Goal: Information Seeking & Learning: Check status

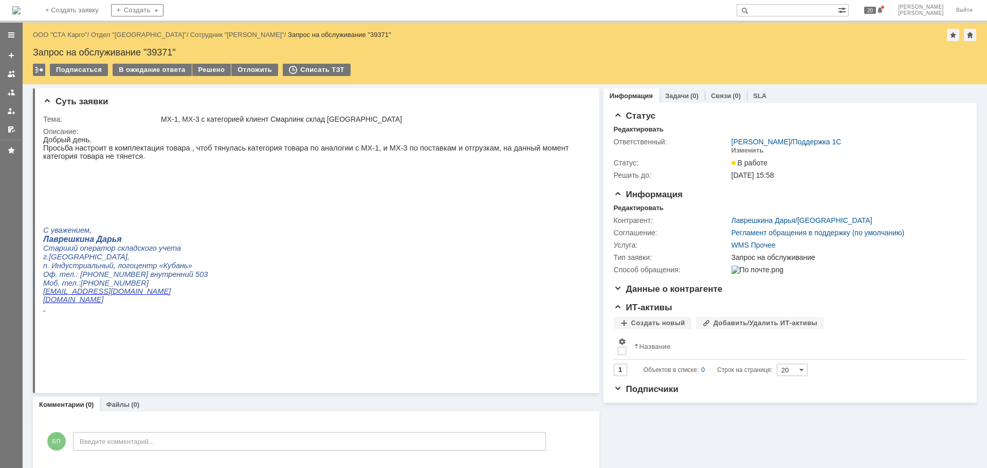
click at [825, 11] on input "text" at bounding box center [786, 10] width 101 height 12
type input "39201"
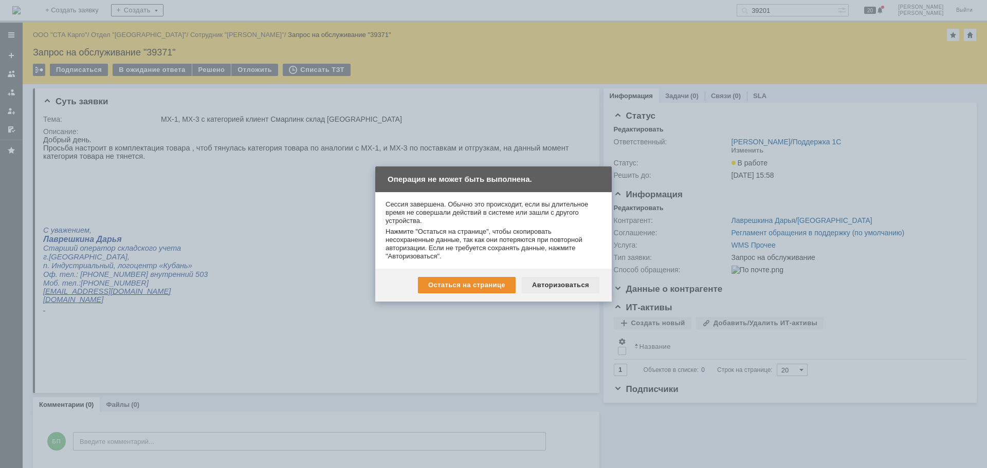
click at [581, 286] on div "Авторизоваться" at bounding box center [561, 285] width 78 height 16
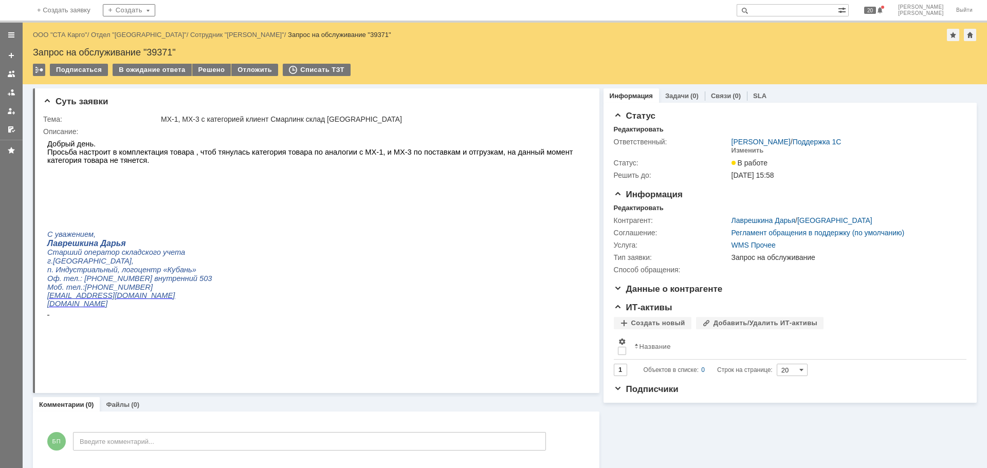
click at [814, 13] on input "text" at bounding box center [786, 10] width 101 height 12
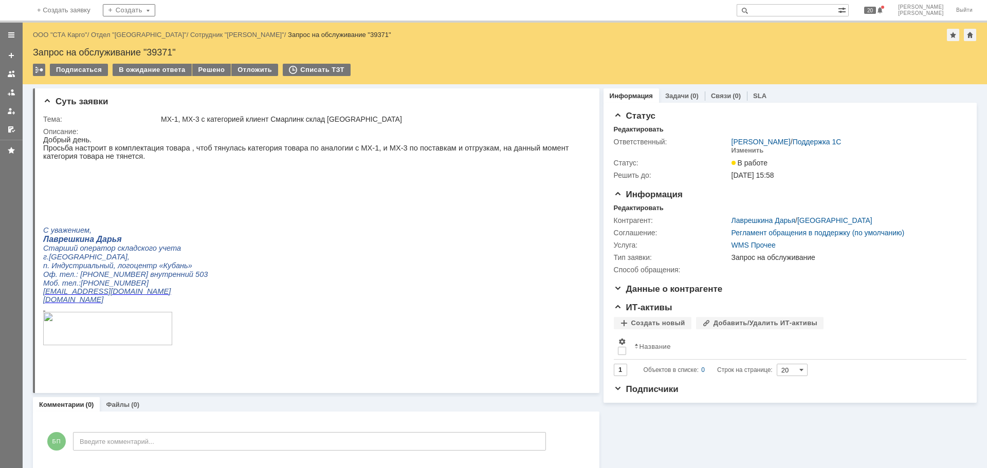
paste input "39201"
type input "39201"
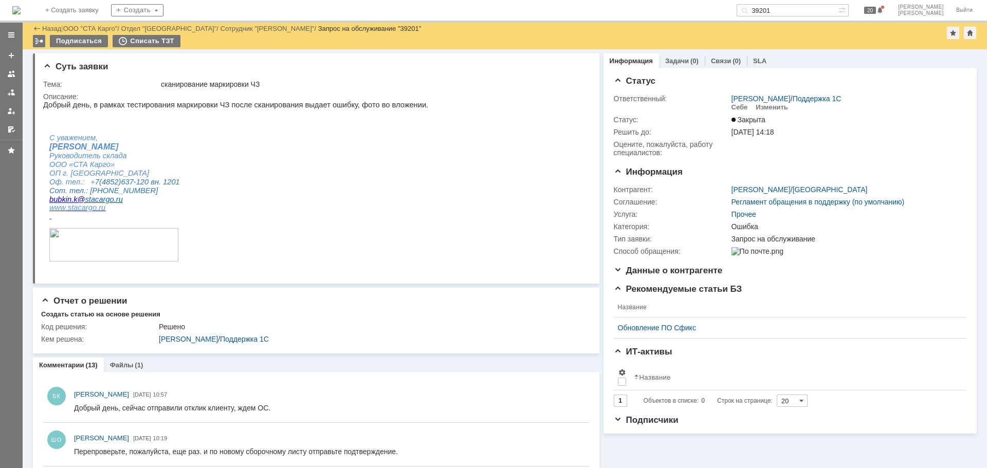
scroll to position [206, 0]
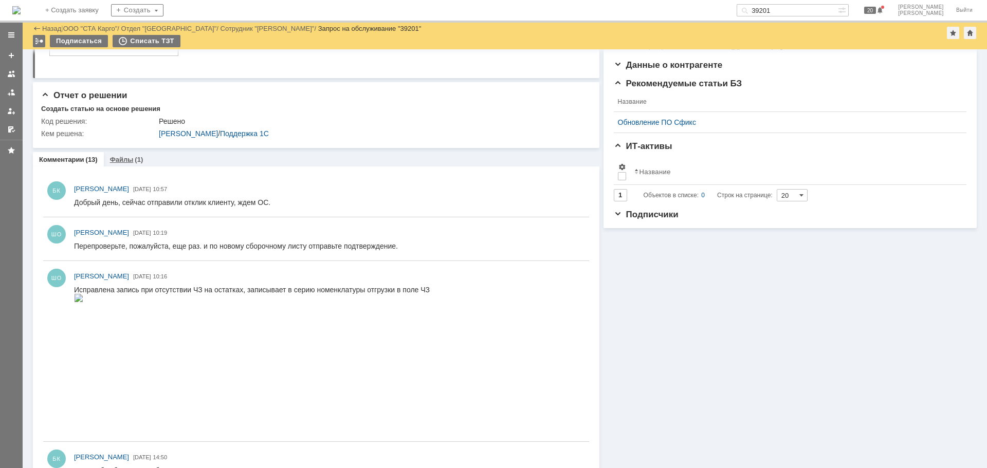
click at [113, 158] on link "Файлы" at bounding box center [122, 160] width 24 height 8
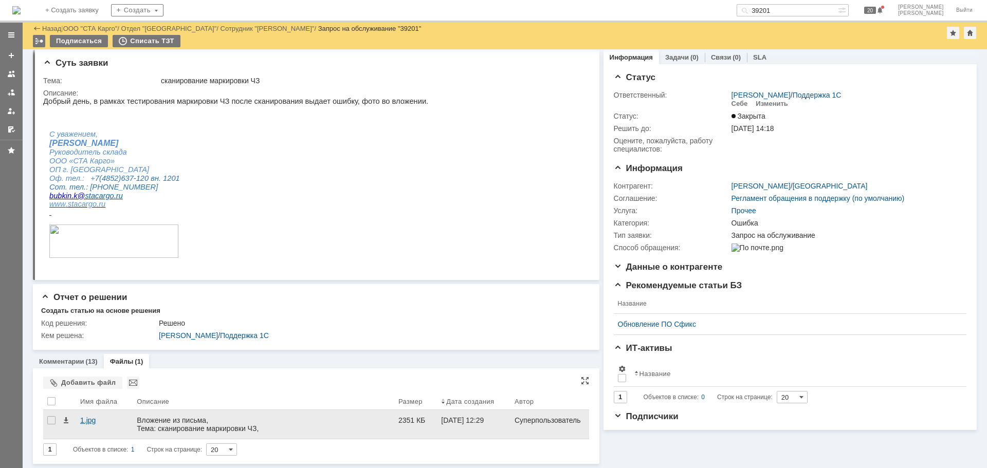
scroll to position [4, 0]
click at [86, 428] on div "1.jpg" at bounding box center [104, 424] width 57 height 29
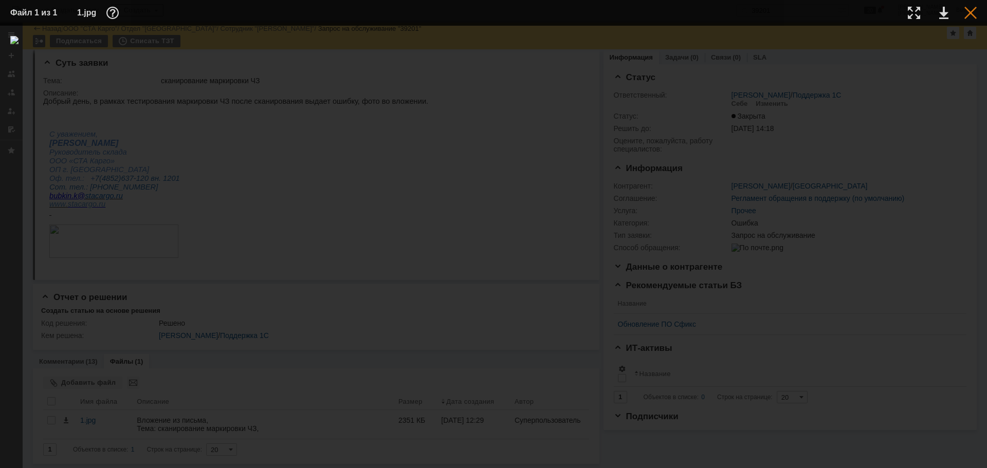
click at [974, 17] on div at bounding box center [970, 13] width 12 height 12
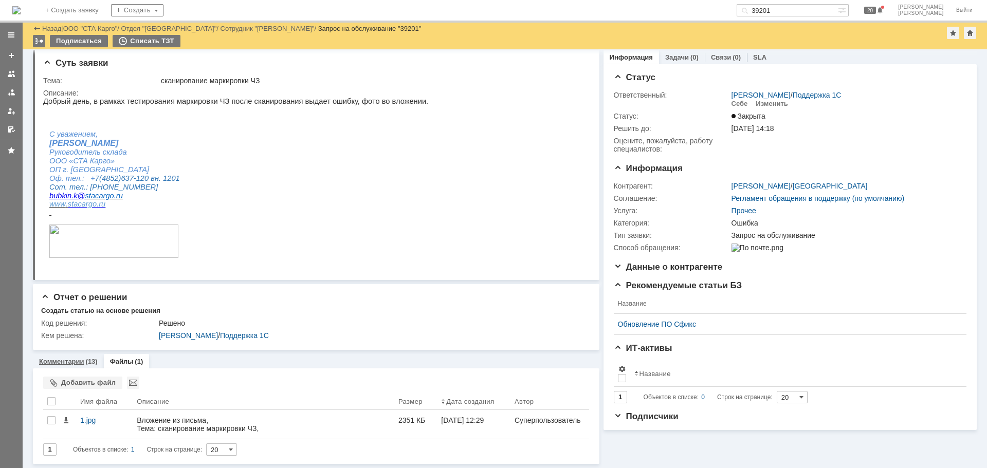
click at [78, 358] on link "Комментарии" at bounding box center [61, 362] width 45 height 8
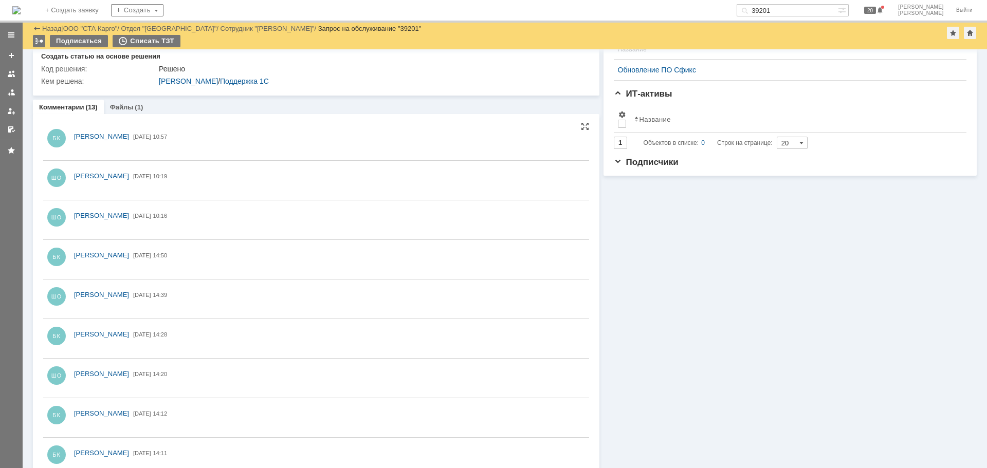
scroll to position [261, 0]
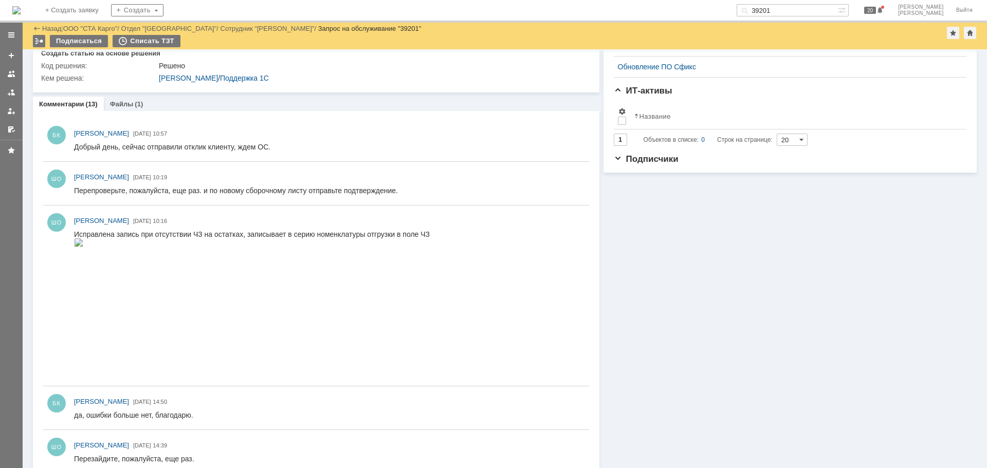
drag, startPoint x: 815, startPoint y: 8, endPoint x: 735, endPoint y: 2, distance: 79.9
click at [735, 2] on div "На домашнюю + Создать заявку Создать 39201 20 [PERSON_NAME]" at bounding box center [493, 11] width 987 height 23
click at [21, 10] on img at bounding box center [16, 10] width 8 height 8
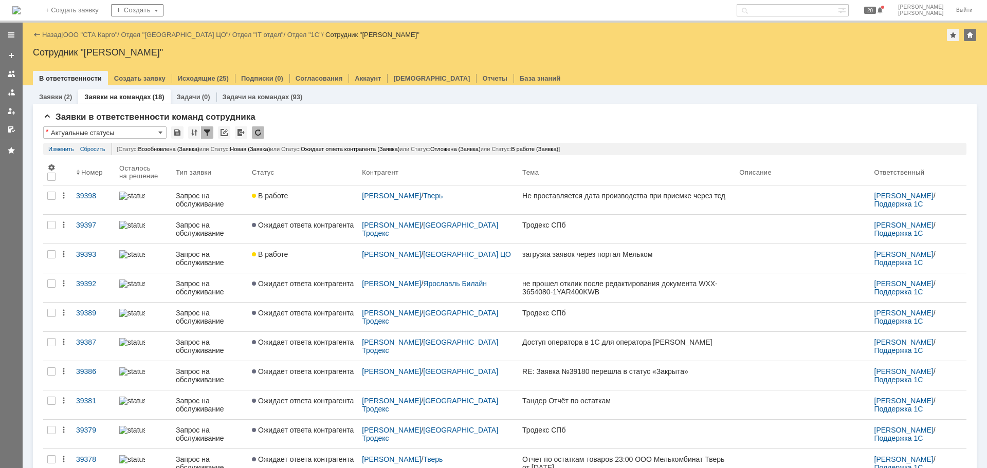
click at [820, 11] on input "text" at bounding box center [786, 10] width 101 height 12
paste input "Торг2Хофф"
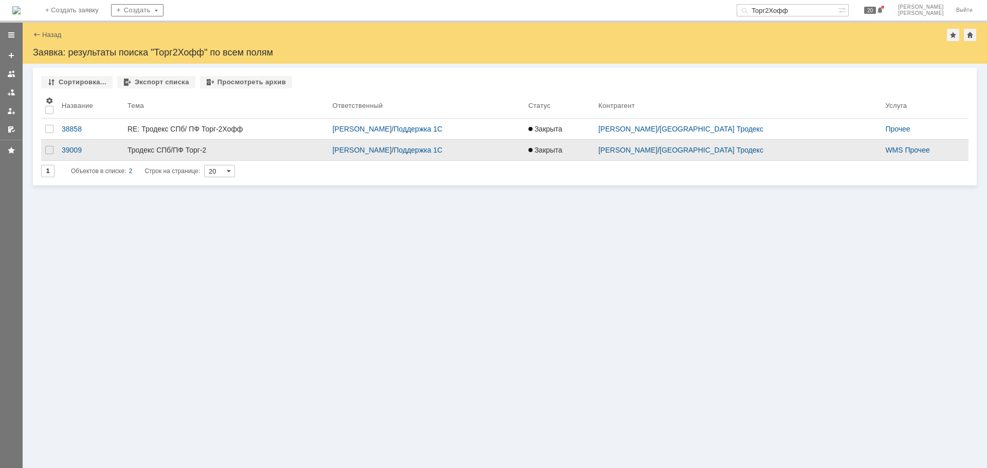
click at [265, 145] on link "Тродекс СПб/ПФ Торг-2" at bounding box center [225, 150] width 205 height 21
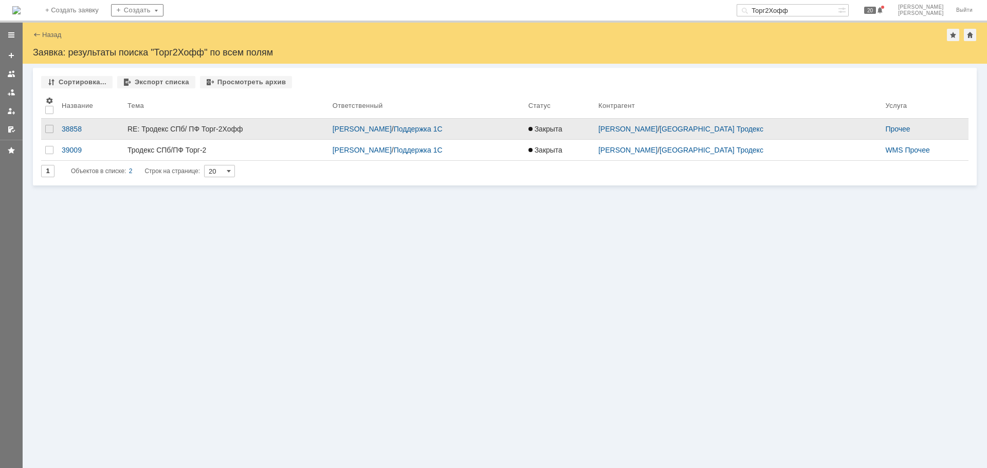
click at [254, 129] on div "RE: Тродекс СПб/ ПФ Торг-2Хофф" at bounding box center [225, 129] width 197 height 8
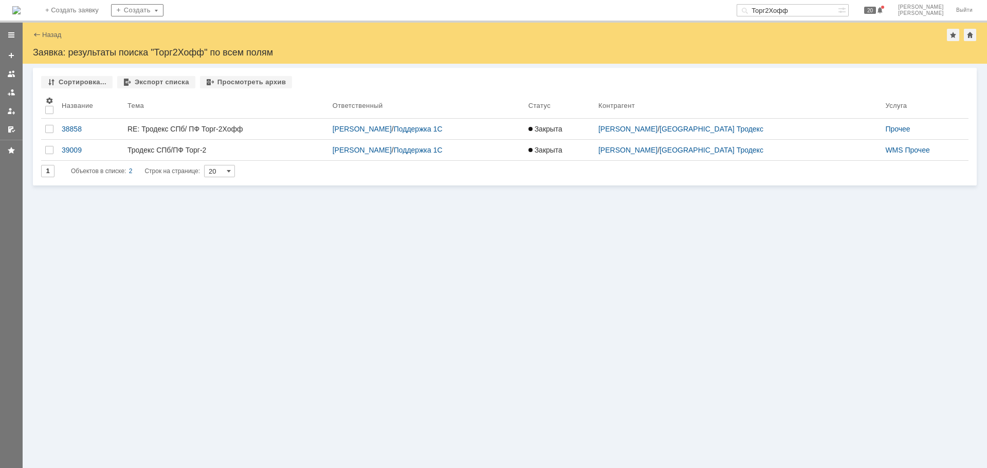
drag, startPoint x: 812, startPoint y: 4, endPoint x: 821, endPoint y: 6, distance: 8.9
click at [812, 4] on input "Торг2Хофф" at bounding box center [786, 10] width 101 height 12
paste input "Ф_Торг2Тандер"
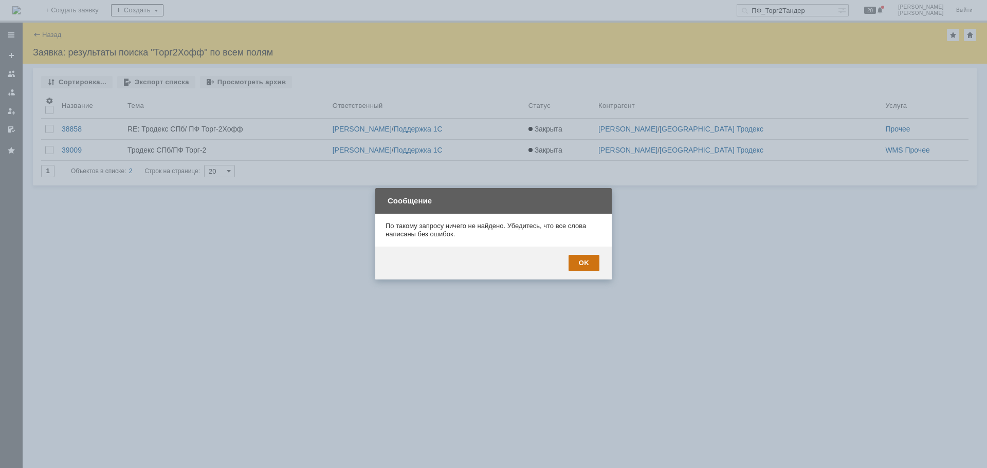
click at [585, 257] on div "OK" at bounding box center [583, 263] width 31 height 16
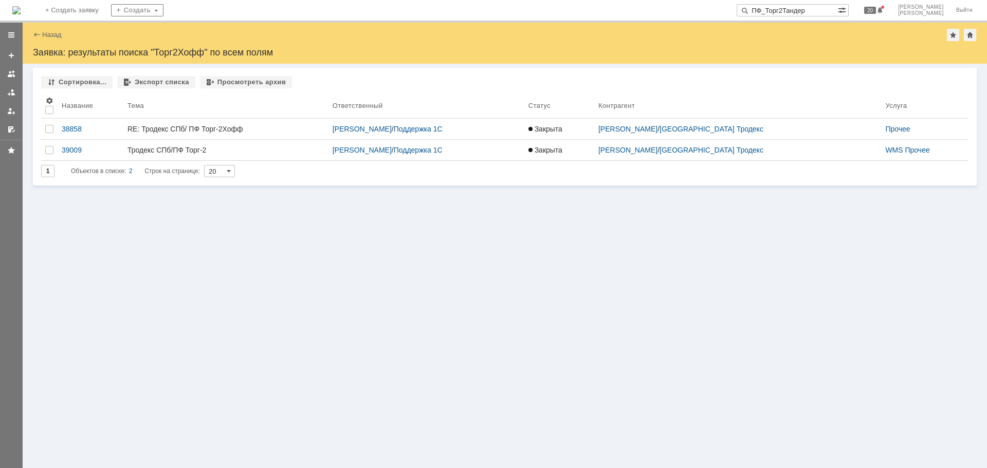
click at [21, 6] on img at bounding box center [16, 10] width 8 height 8
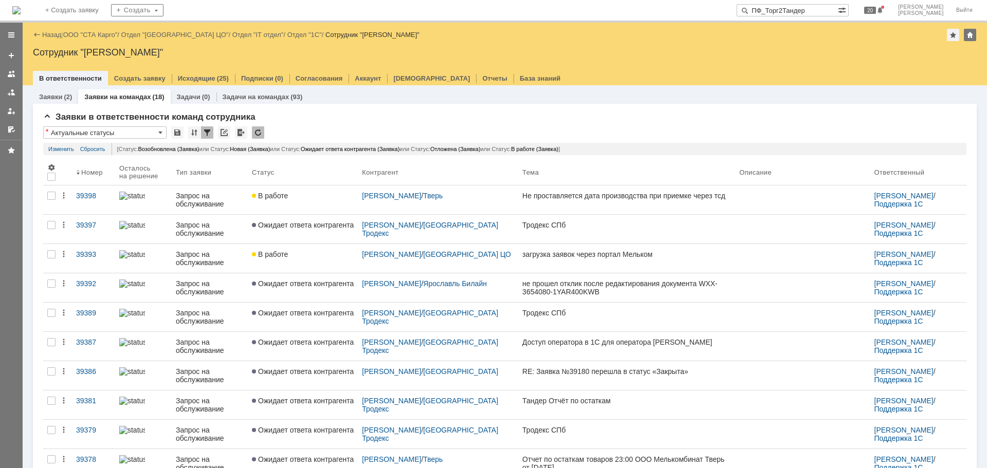
click at [838, 9] on input "ПФ_Торг2Тандер" at bounding box center [786, 10] width 101 height 12
paste input "ПФ_Торг2Тандер"
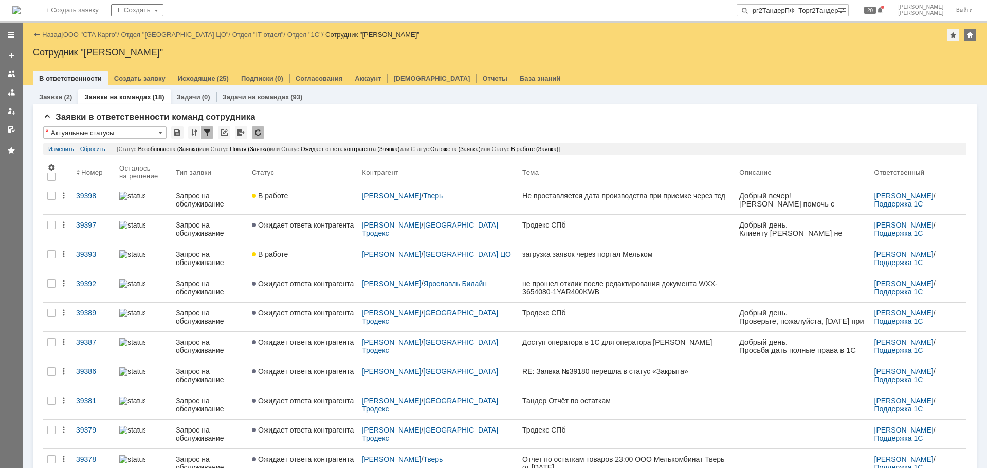
paste input "text"
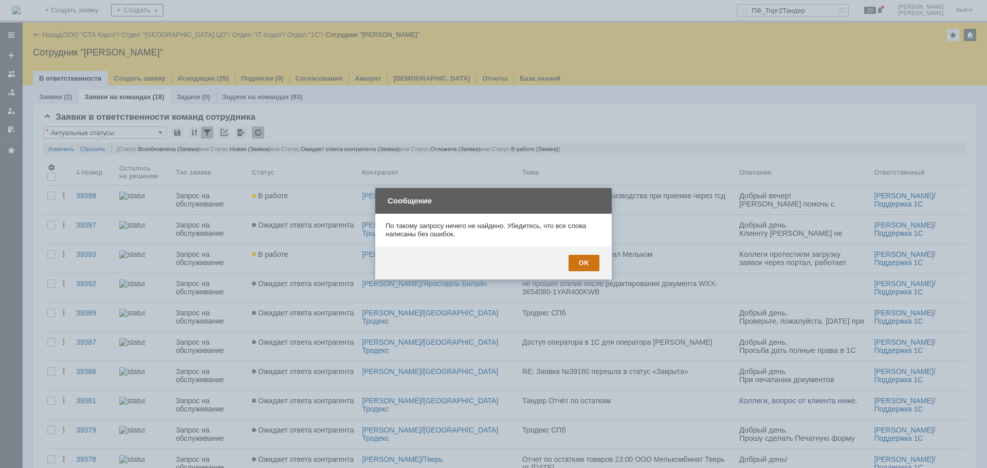
click at [569, 264] on div "OK" at bounding box center [583, 263] width 31 height 16
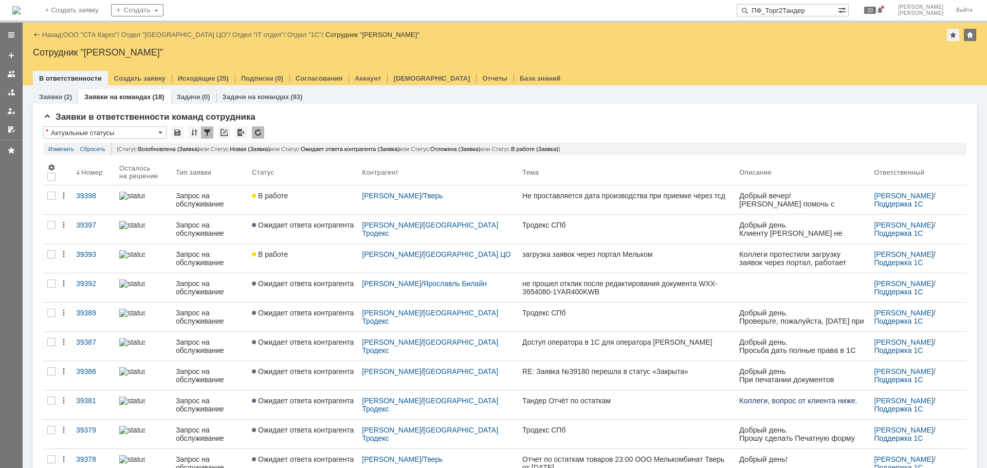
click at [838, 9] on input "ПФ_Торг2Тандер" at bounding box center [786, 10] width 101 height 12
type input "ПФ_Торг2Т"
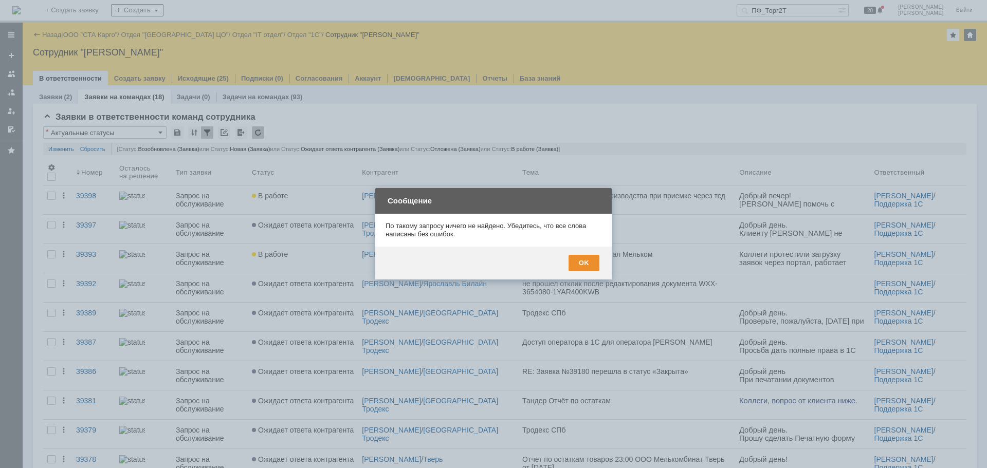
click at [833, 15] on div at bounding box center [493, 234] width 987 height 468
click at [585, 266] on div "OK" at bounding box center [583, 263] width 31 height 16
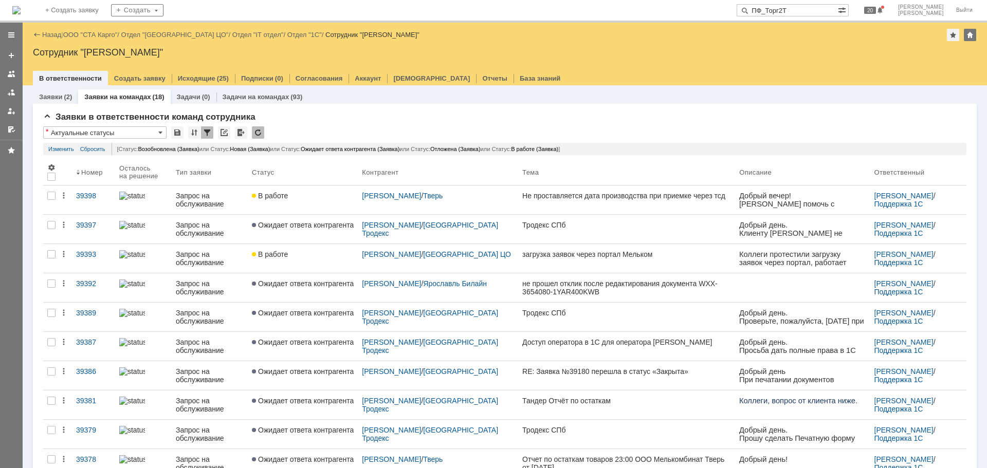
click at [835, 3] on div "На домашнюю + Создать заявку Создать ПФ_Торг2Т 20 [PERSON_NAME]" at bounding box center [493, 11] width 987 height 23
click at [838, 9] on input "ПФ_Торг2Т" at bounding box center [786, 10] width 101 height 12
paste input "ПФ_Торг2Тандер"
drag, startPoint x: 844, startPoint y: 12, endPoint x: 819, endPoint y: 13, distance: 25.2
click at [819, 13] on input "ПФ_Торг2Тандер" at bounding box center [786, 10] width 101 height 12
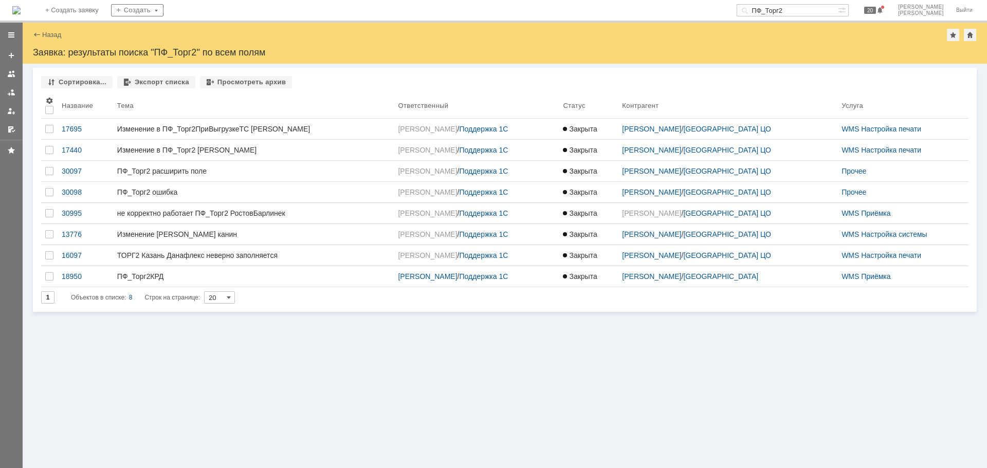
drag, startPoint x: 842, startPoint y: 8, endPoint x: 696, endPoint y: -9, distance: 146.4
click at [696, 0] on html "Идет загрузка, пожалуйста, подождите. На домашнюю + Создать заявку Создать ПФ_Т…" at bounding box center [493, 234] width 987 height 468
type input "N"
type input "Тандер"
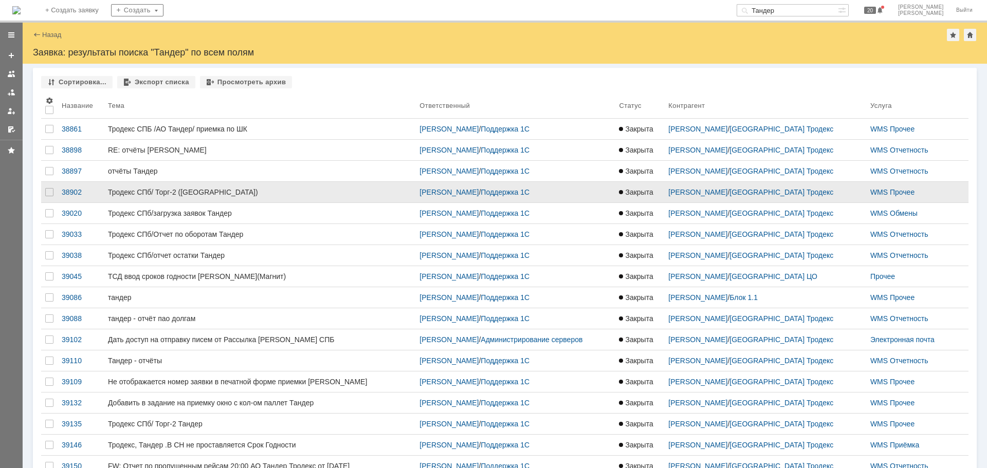
click at [240, 191] on div "Тродекс СПб/ Торг-2 ([GEOGRAPHIC_DATA])" at bounding box center [259, 192] width 303 height 8
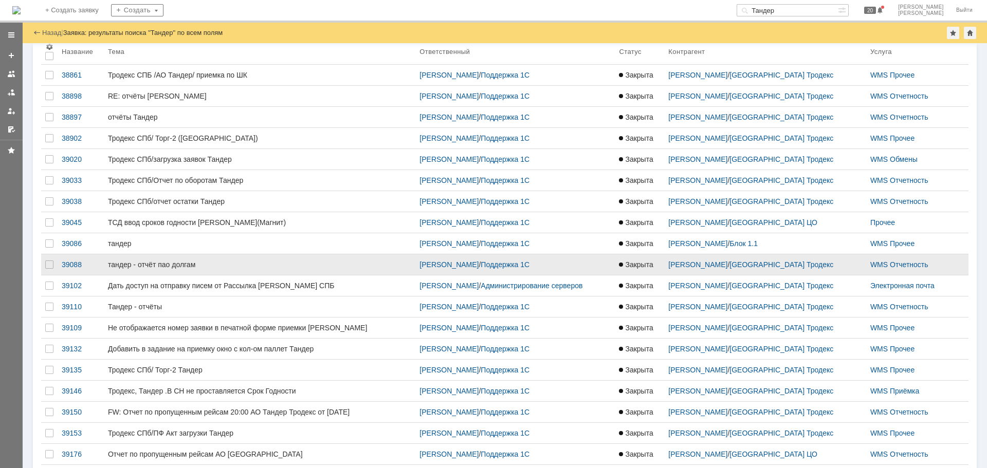
scroll to position [51, 0]
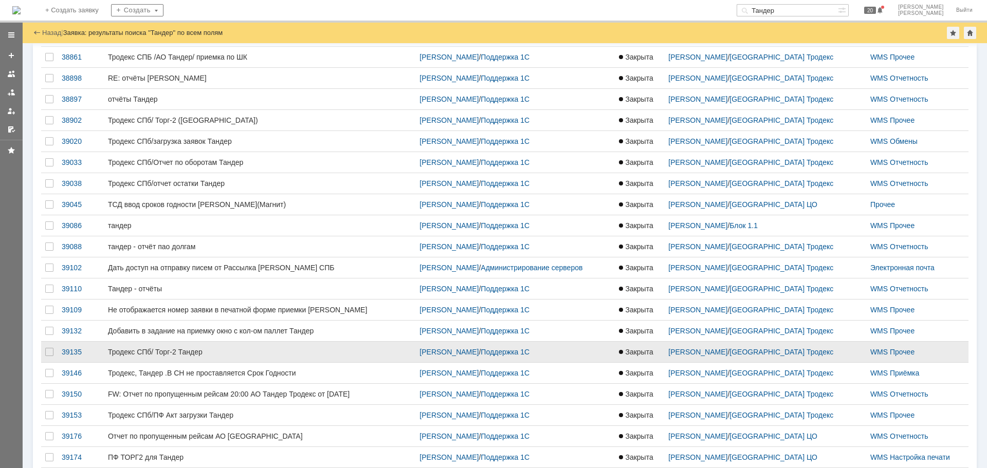
click at [220, 350] on div "Тродекс СПб/ Торг-2 Тандер" at bounding box center [259, 352] width 303 height 8
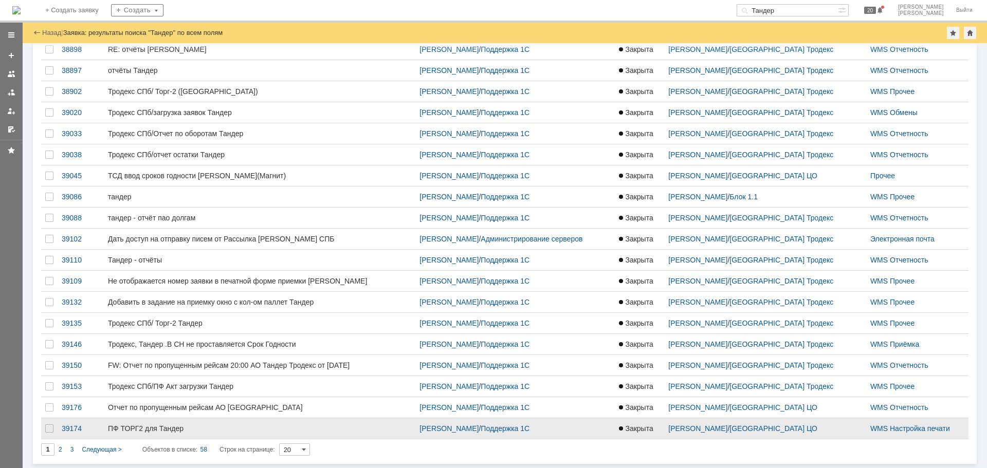
click at [208, 428] on div "ПФ ТОРГ2 для Тандер" at bounding box center [259, 428] width 303 height 8
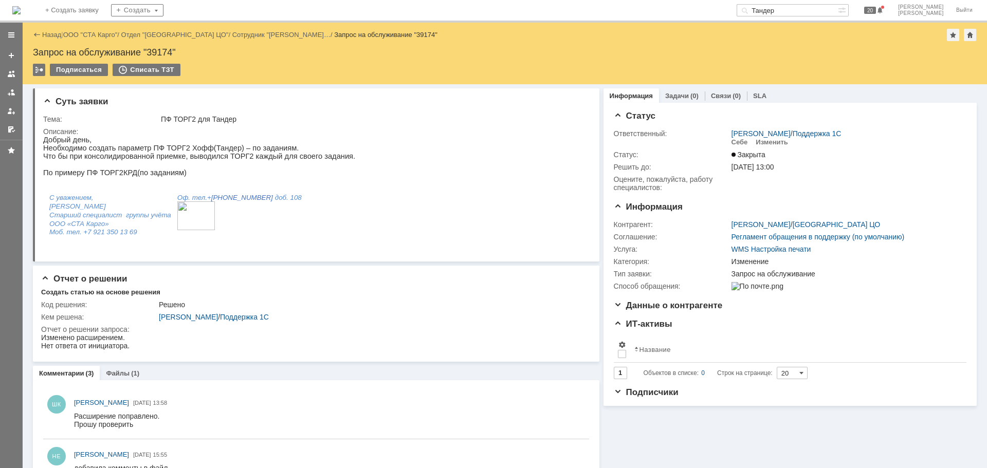
click at [166, 50] on div "Запрос на обслуживание "39174"" at bounding box center [504, 52] width 943 height 10
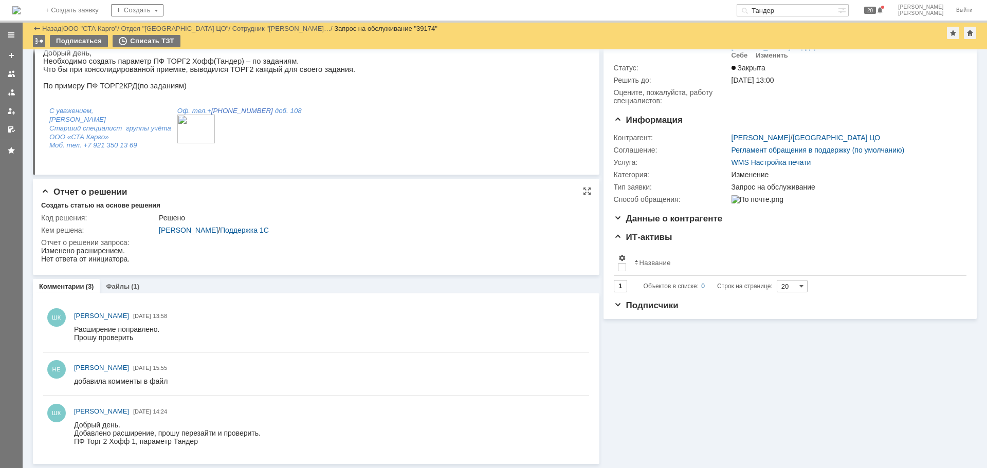
scroll to position [53, 0]
click at [385, 362] on div "НЕ [PERSON_NAME] [DATE] 15:55" at bounding box center [316, 374] width 546 height 35
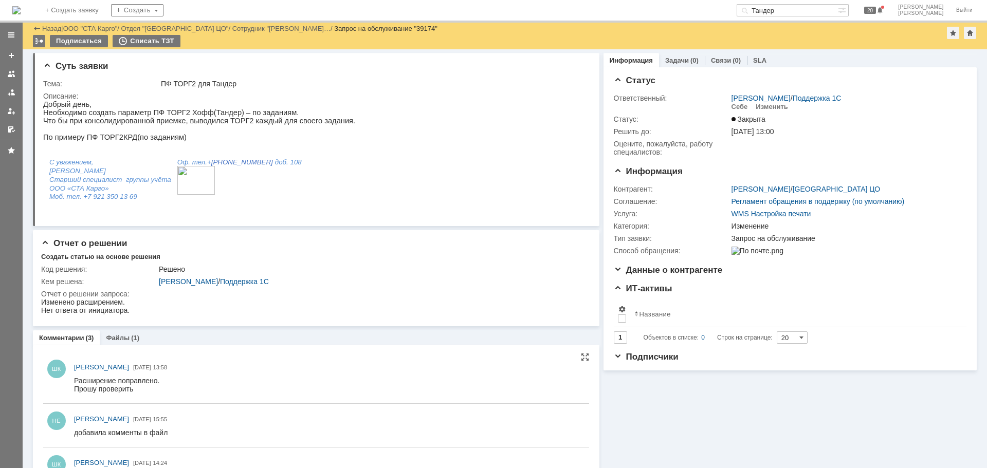
scroll to position [0, 0]
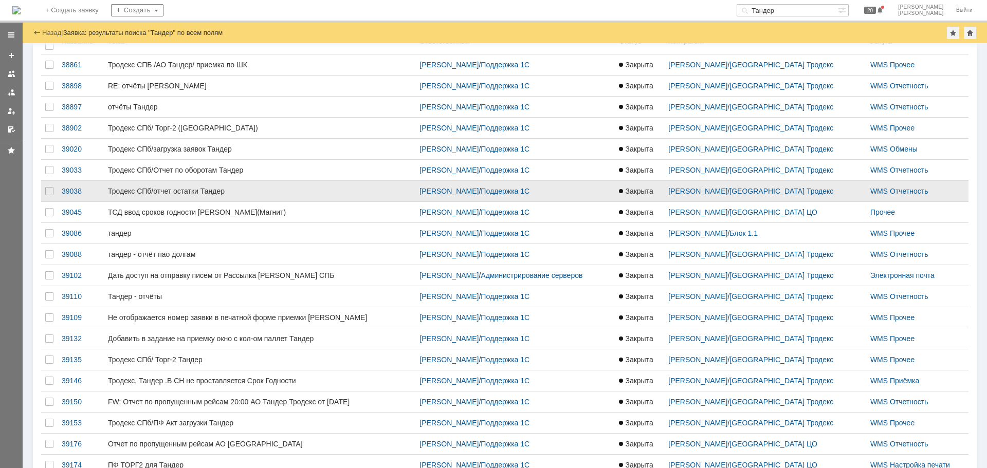
scroll to position [29, 0]
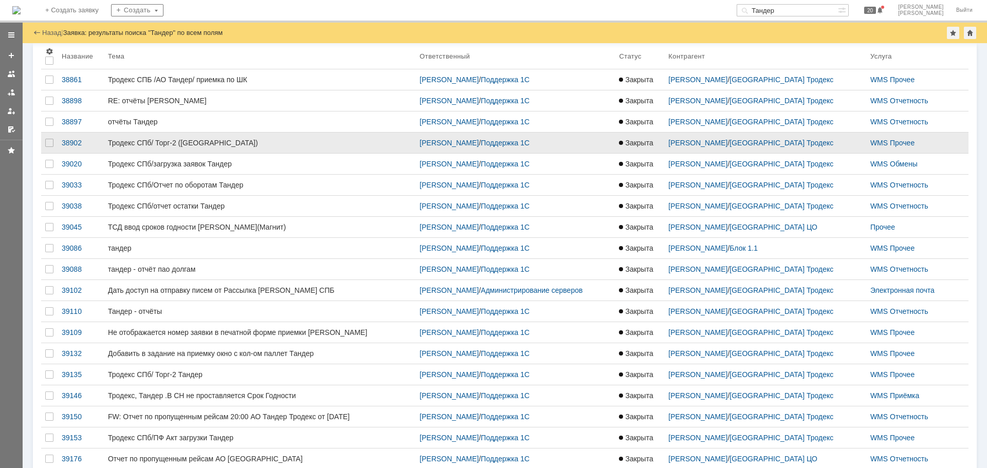
click at [238, 144] on div "Тродекс СПб/ Торг-2 ([GEOGRAPHIC_DATA])" at bounding box center [259, 143] width 303 height 8
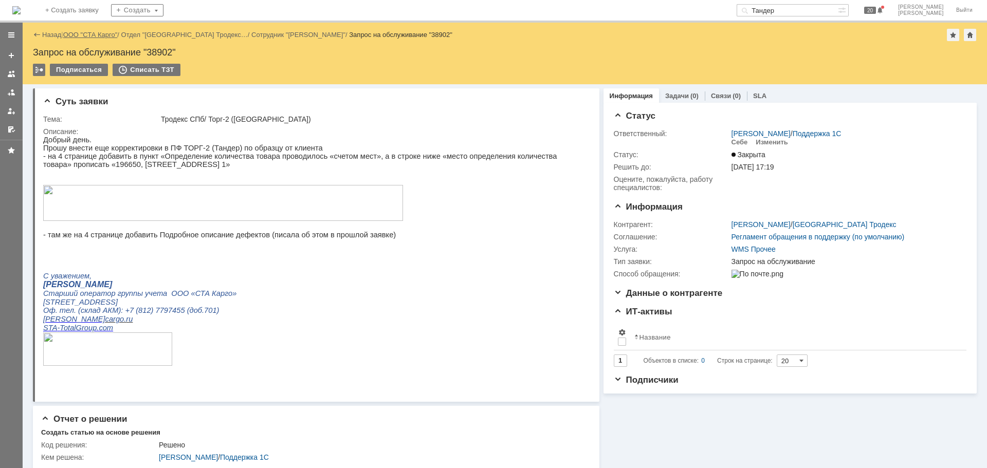
click at [87, 34] on link "ООО "СТА Карго"" at bounding box center [90, 35] width 54 height 8
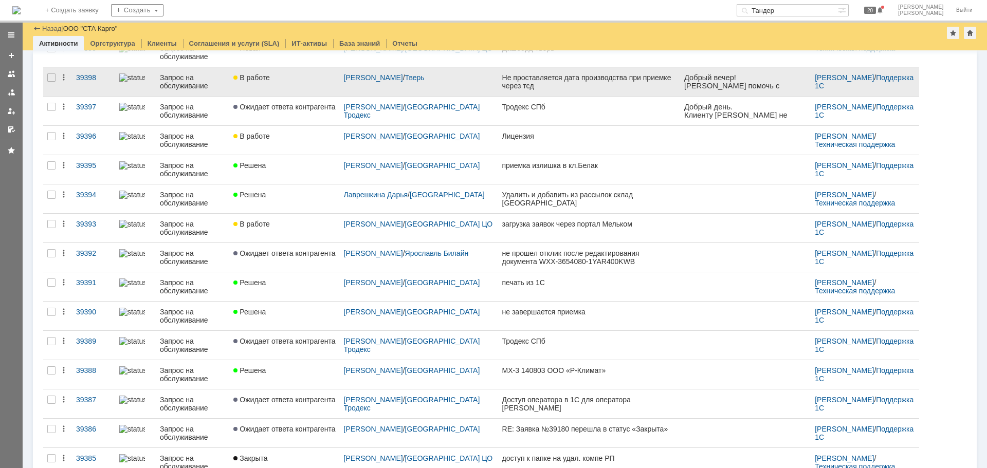
scroll to position [103, 0]
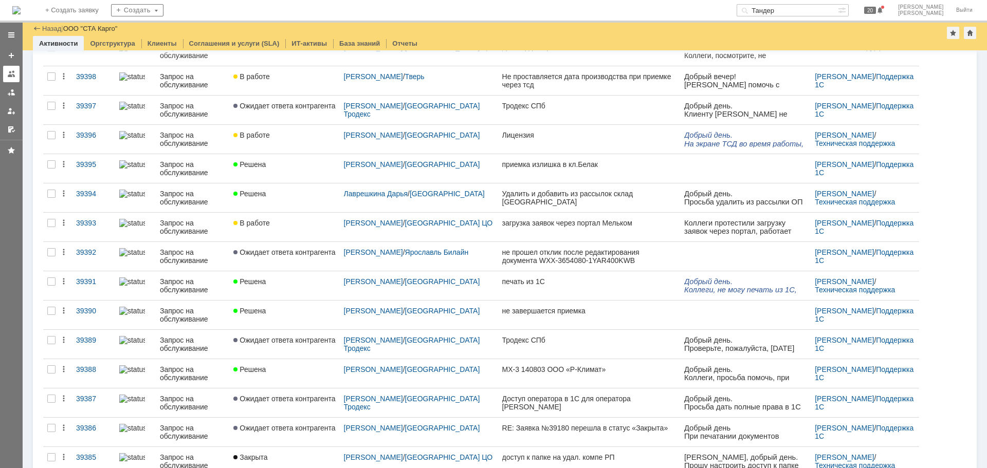
click at [13, 72] on div at bounding box center [11, 74] width 8 height 8
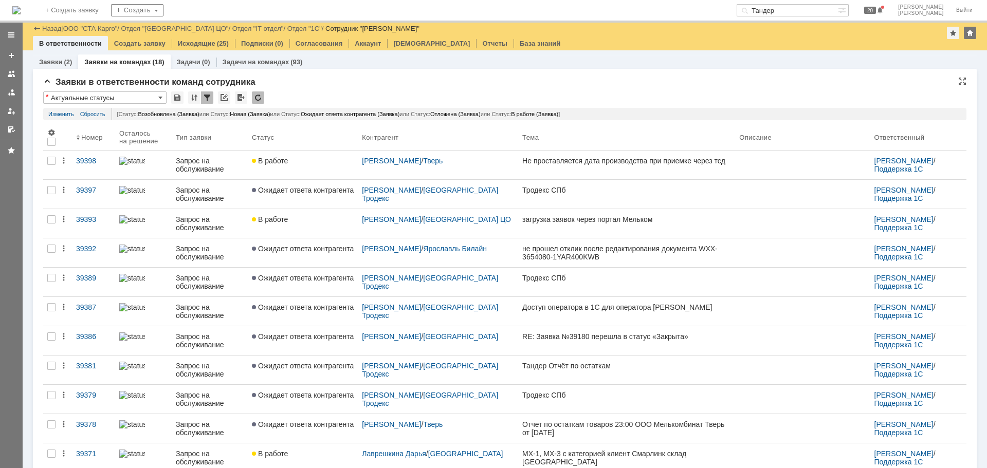
scroll to position [206, 0]
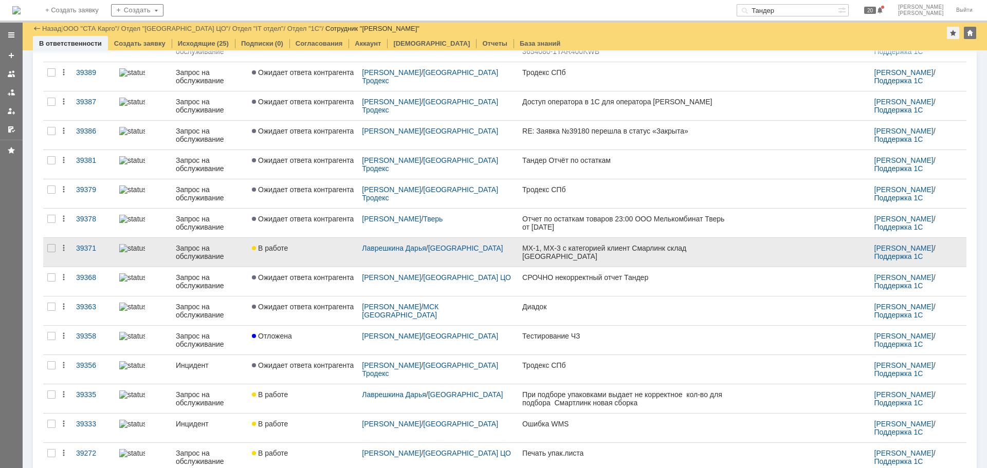
click at [336, 247] on div "В работе" at bounding box center [303, 248] width 102 height 8
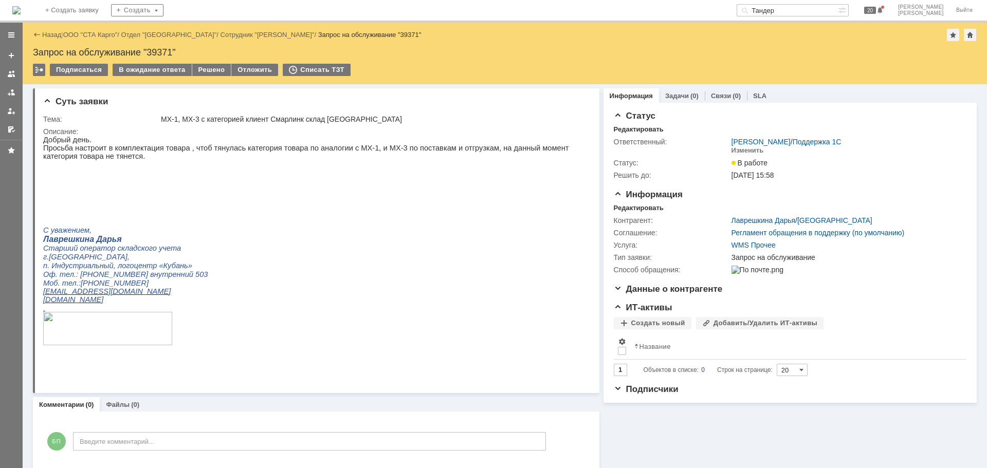
click at [165, 50] on div "Запрос на обслуживание "39371"" at bounding box center [504, 52] width 943 height 10
click at [387, 185] on p at bounding box center [311, 181] width 537 height 8
click at [377, 135] on div "Описание:" at bounding box center [314, 131] width 542 height 8
click at [164, 49] on wtf "39371" at bounding box center [159, 52] width 26 height 10
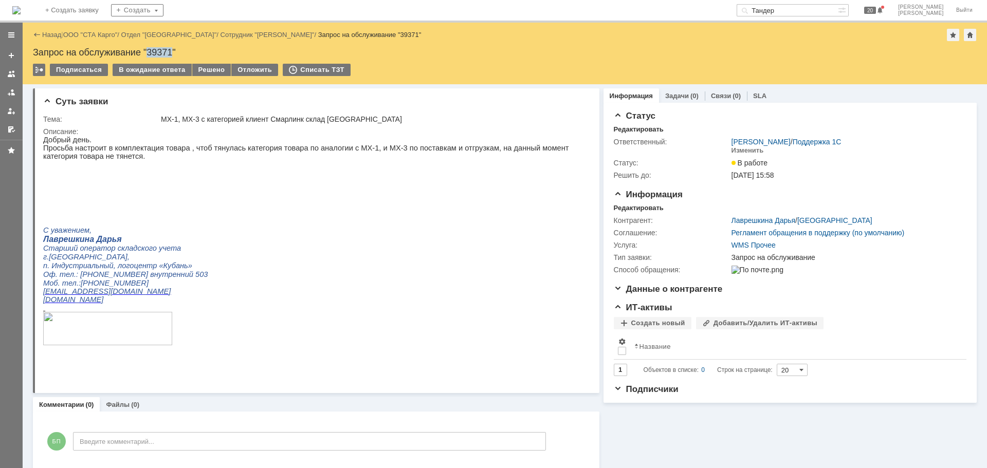
click at [164, 49] on wtf "39371" at bounding box center [159, 52] width 26 height 10
click at [164, 49] on div "Запрос на обслуживание " 39371 "" at bounding box center [504, 52] width 943 height 10
click at [465, 146] on p "Просьба настроит в комплектация товара , чтоб тянулась категория товара по анал…" at bounding box center [311, 152] width 537 height 16
click at [163, 46] on div "Назад | ООО "СТА Карго" / Отдел "Краснодар" / Сотрудник "[PERSON_NAME]" / Запро…" at bounding box center [505, 54] width 964 height 62
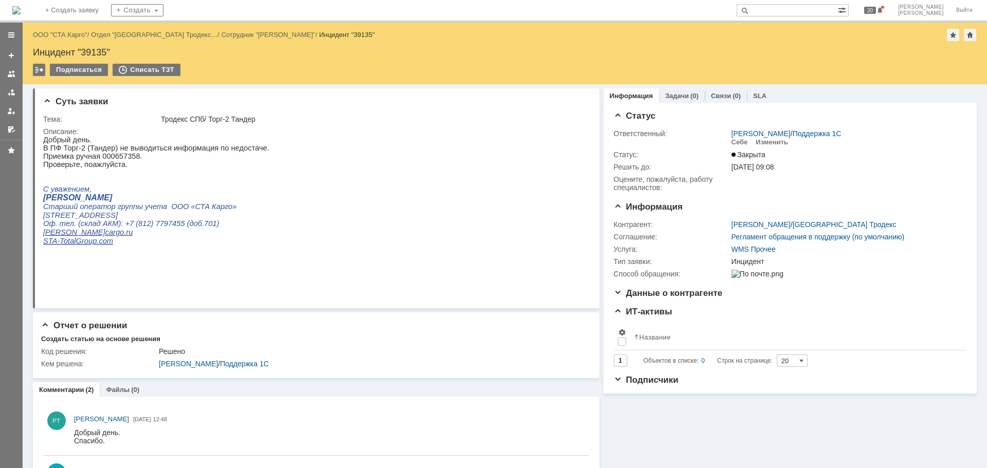
click at [822, 11] on input "text" at bounding box center [786, 10] width 101 height 12
type input "т"
type input "а"
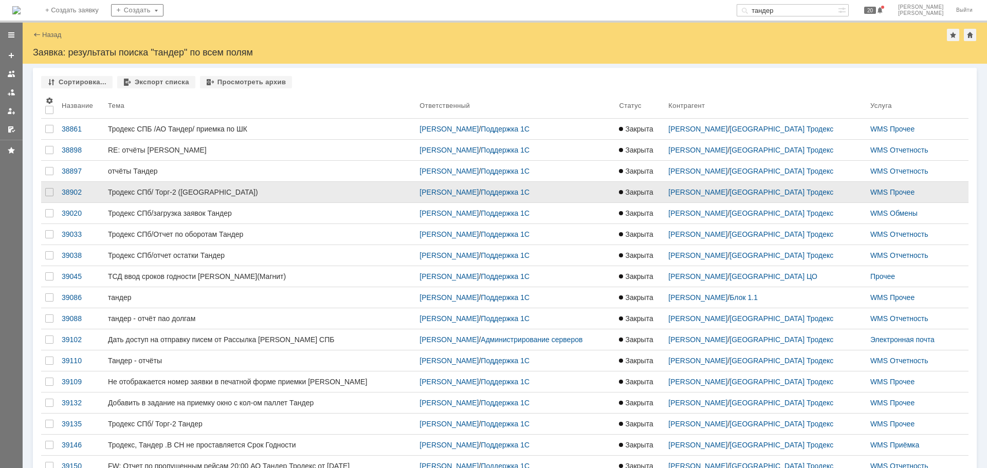
click at [234, 188] on div "Тродекс СПб/ Торг-2 ([GEOGRAPHIC_DATA])" at bounding box center [259, 192] width 303 height 8
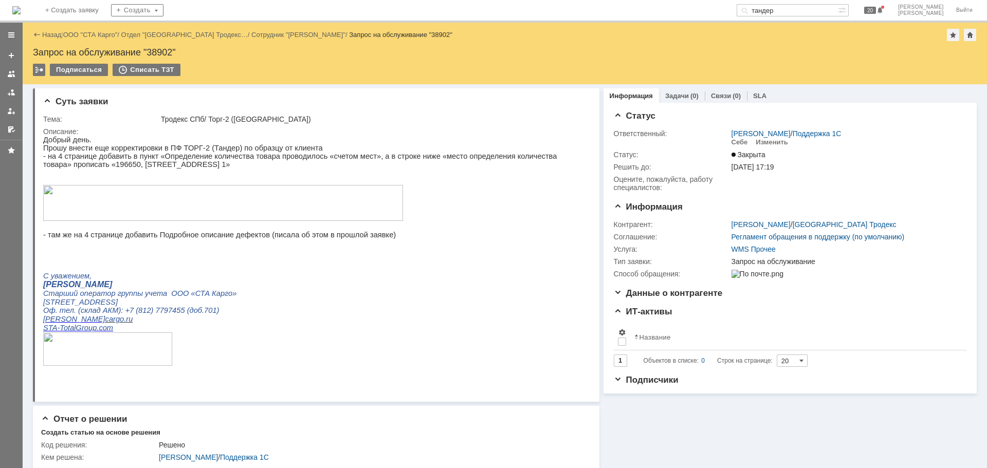
click at [21, 6] on img at bounding box center [16, 10] width 8 height 8
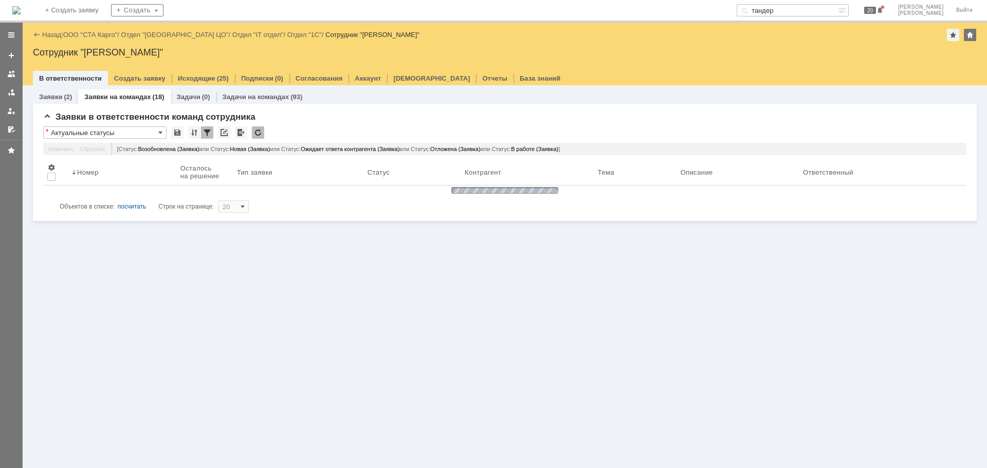
click at [818, 9] on input "тандер" at bounding box center [786, 10] width 101 height 12
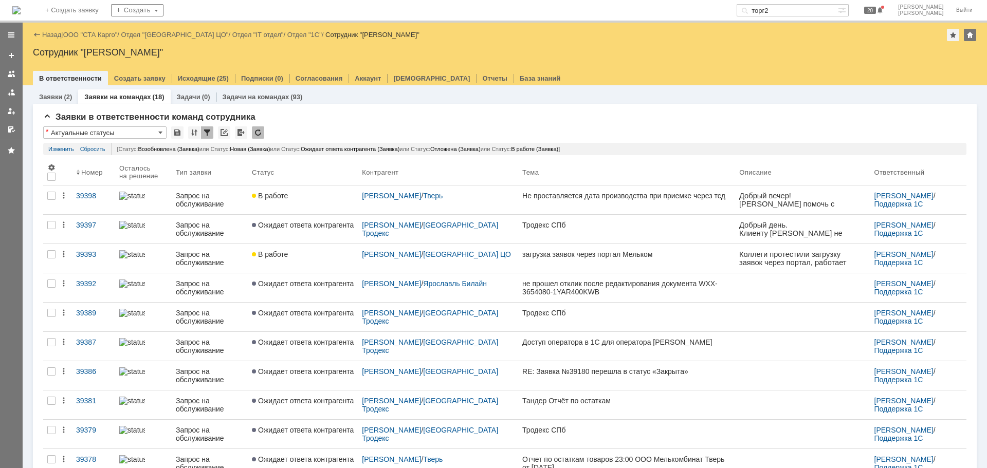
type input "торг2"
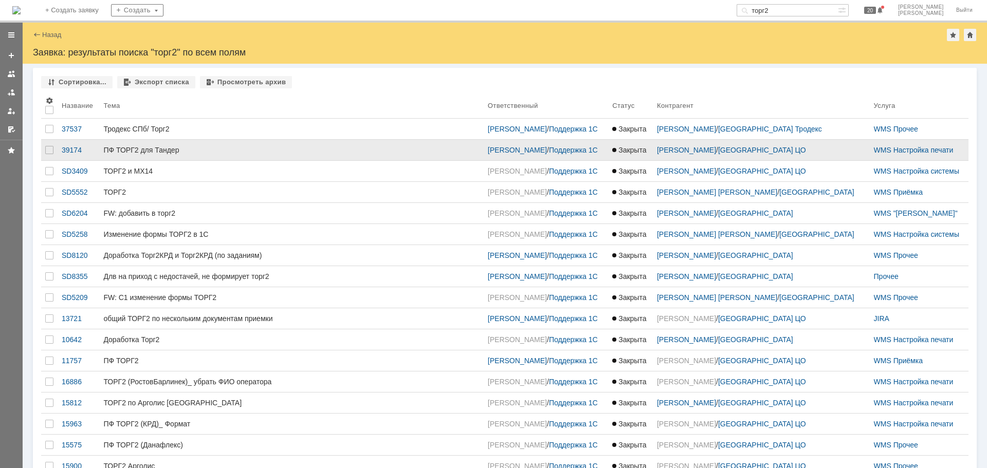
click at [225, 148] on div "ПФ ТОРГ2 для Тандер" at bounding box center [291, 150] width 376 height 8
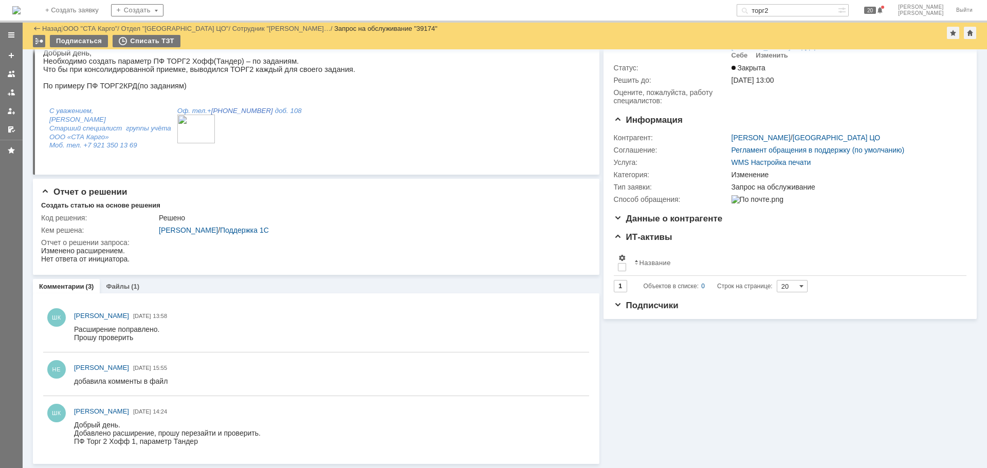
scroll to position [53, 0]
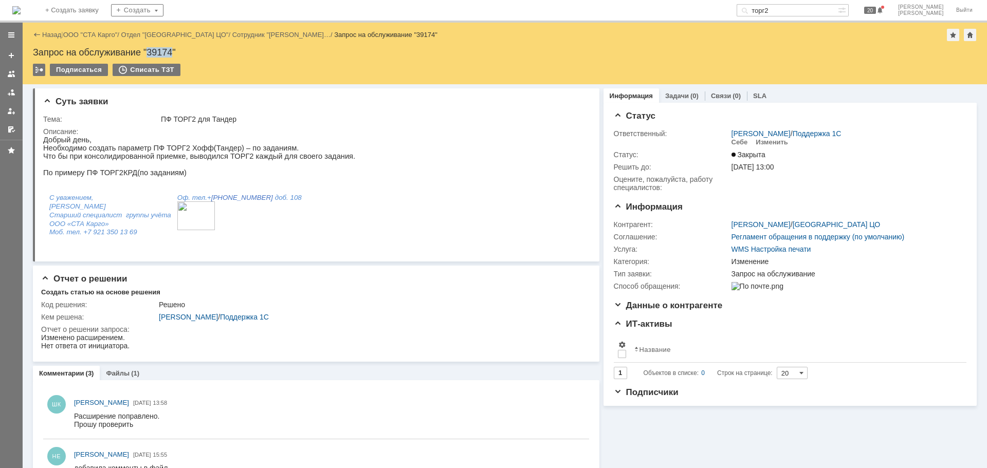
drag, startPoint x: 173, startPoint y: 53, endPoint x: 148, endPoint y: 50, distance: 24.9
click at [148, 50] on div "Запрос на обслуживание "39174"" at bounding box center [504, 52] width 943 height 10
copy div "39174"
